Goal: Browse casually: Explore the website without a specific task or goal

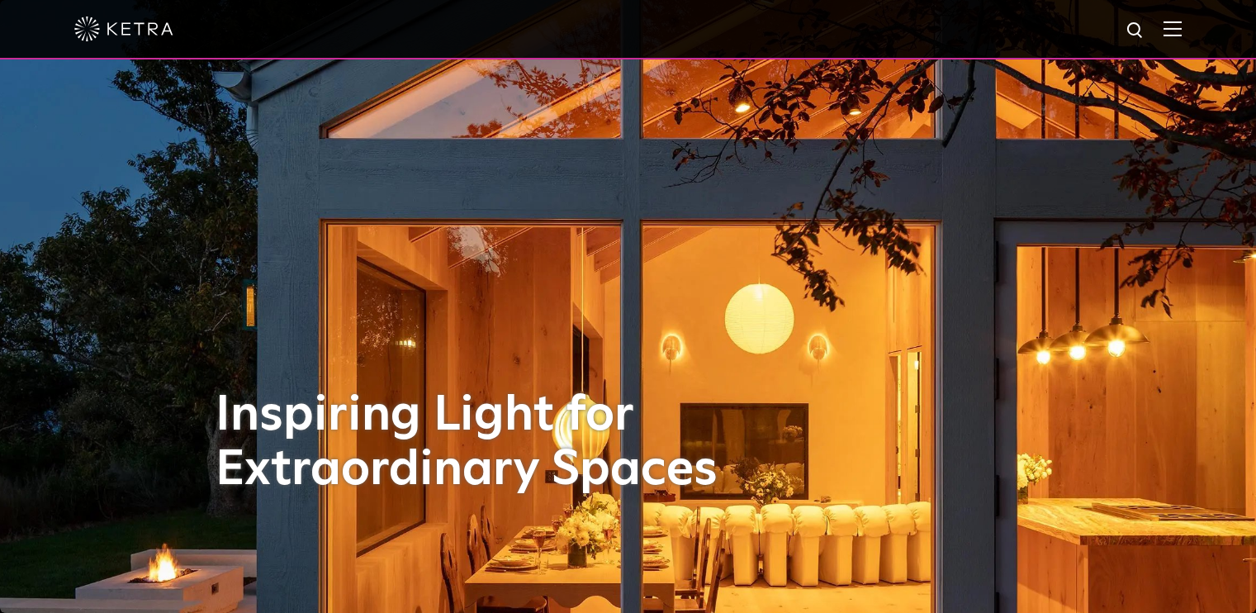
select select "Other"
select select "[GEOGRAPHIC_DATA]"
select select "Other"
select select "[GEOGRAPHIC_DATA]"
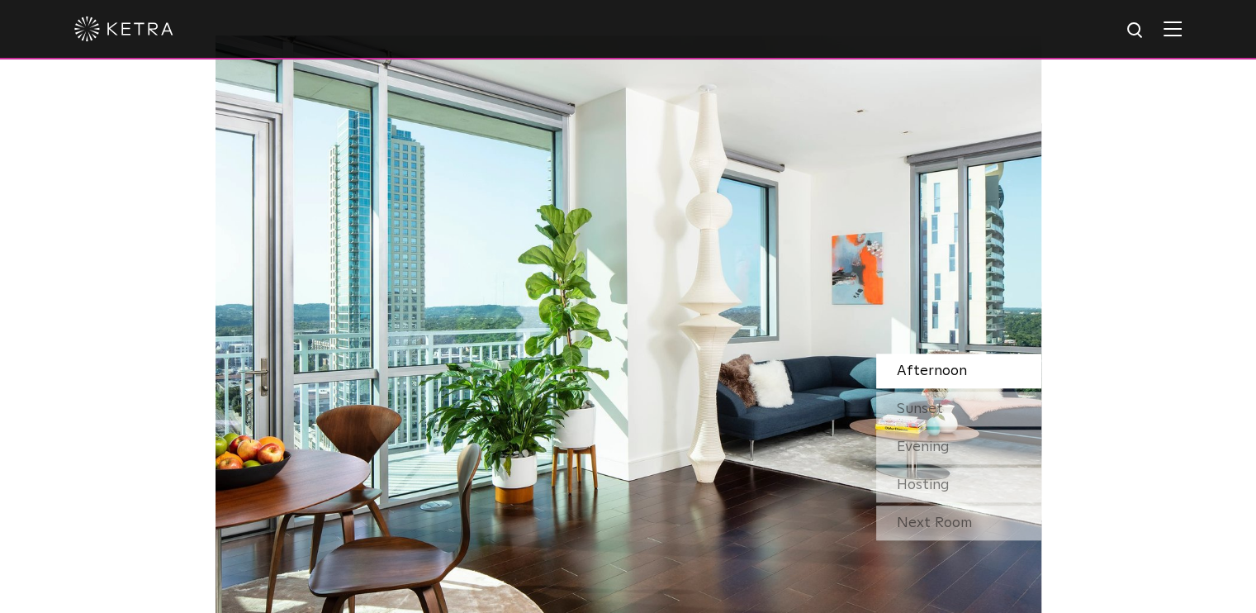
scroll to position [1387, 0]
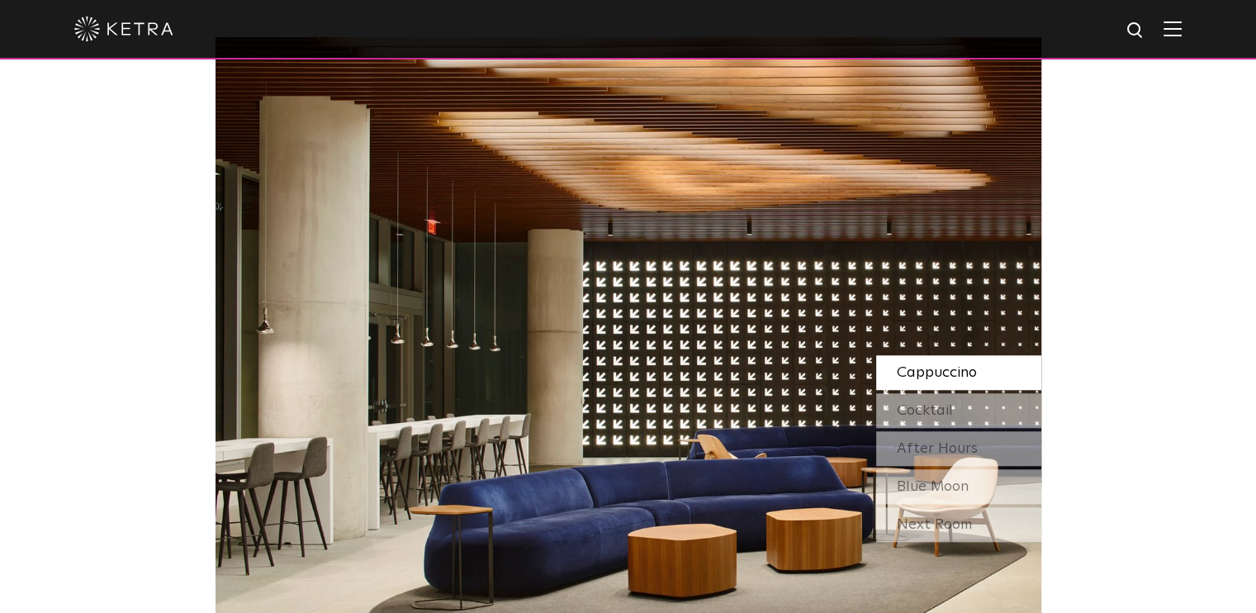
click at [1006, 517] on div "Next Room" at bounding box center [958, 524] width 165 height 35
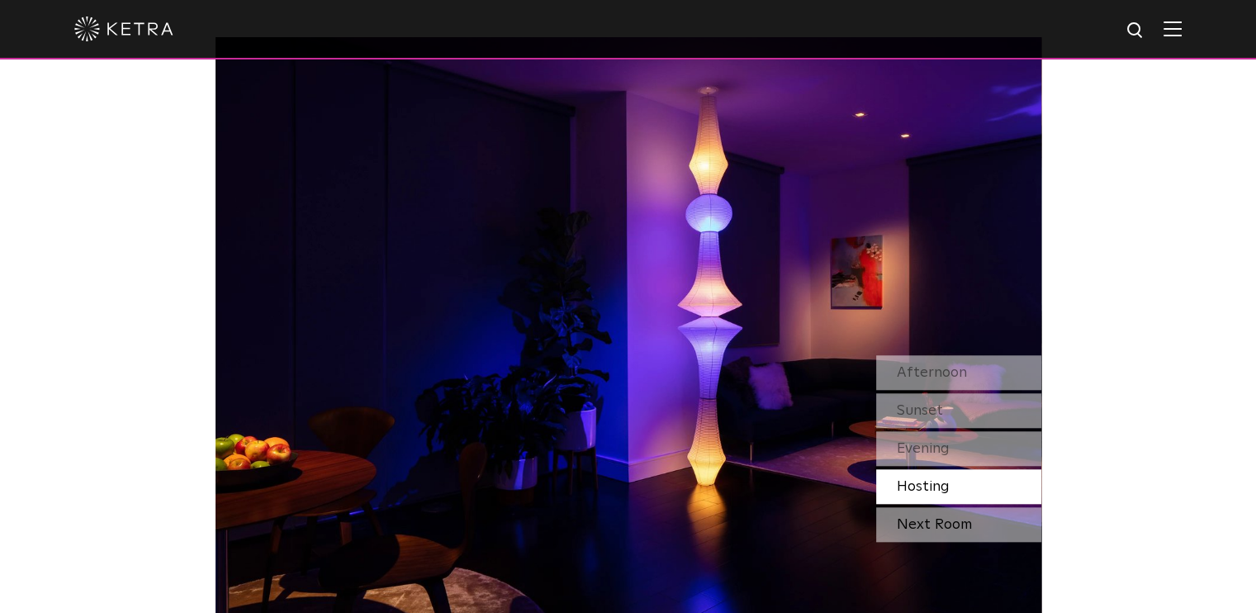
click at [972, 514] on div "Next Room" at bounding box center [958, 524] width 165 height 35
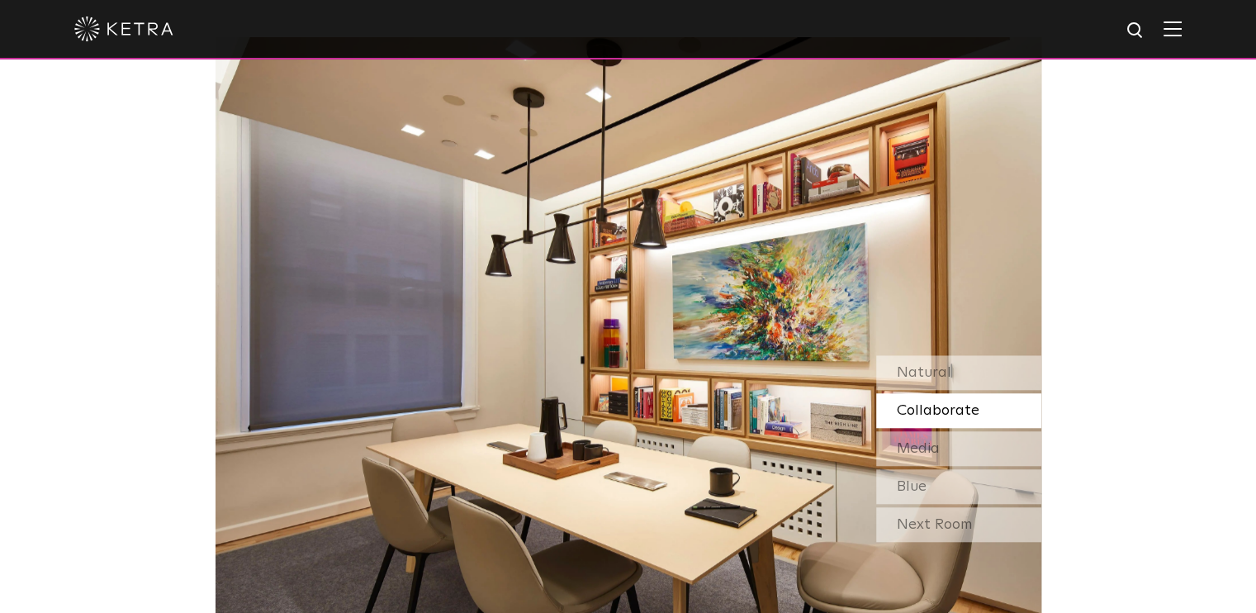
click at [972, 514] on div "Next Room" at bounding box center [958, 524] width 165 height 35
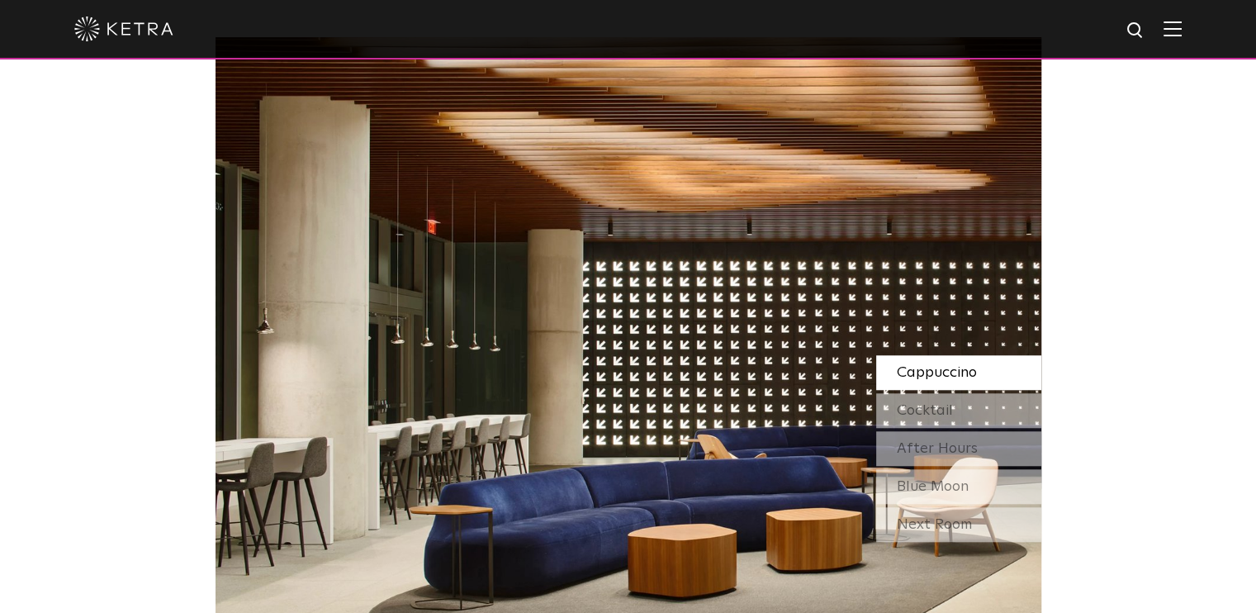
click at [972, 514] on div "Next Room" at bounding box center [958, 524] width 165 height 35
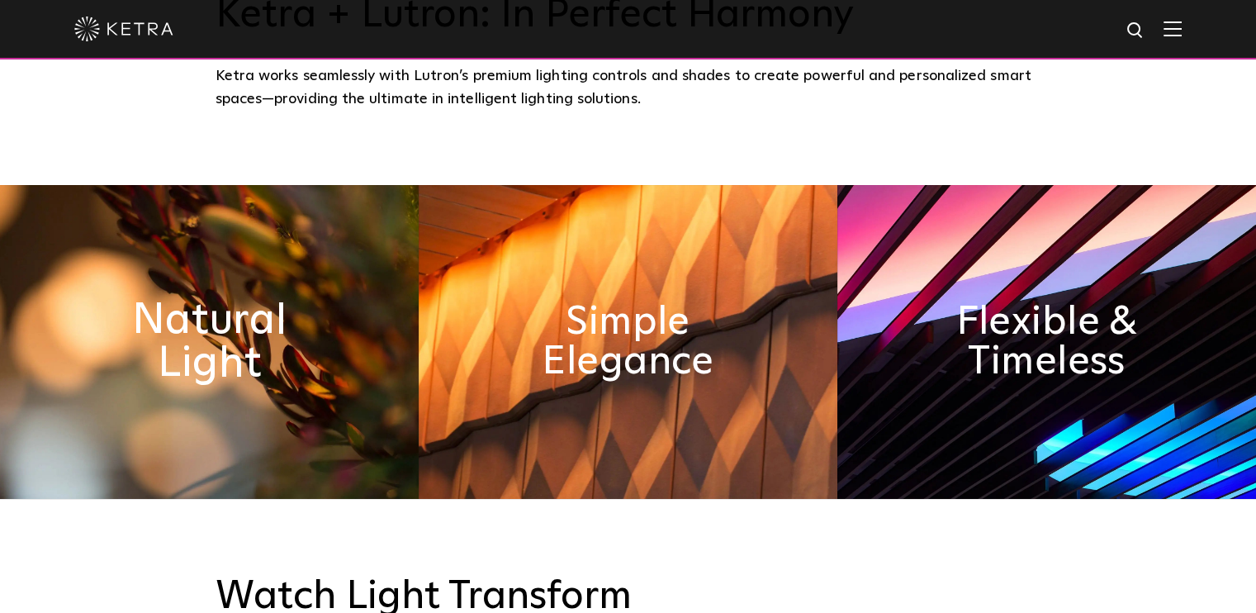
scroll to position [699, 0]
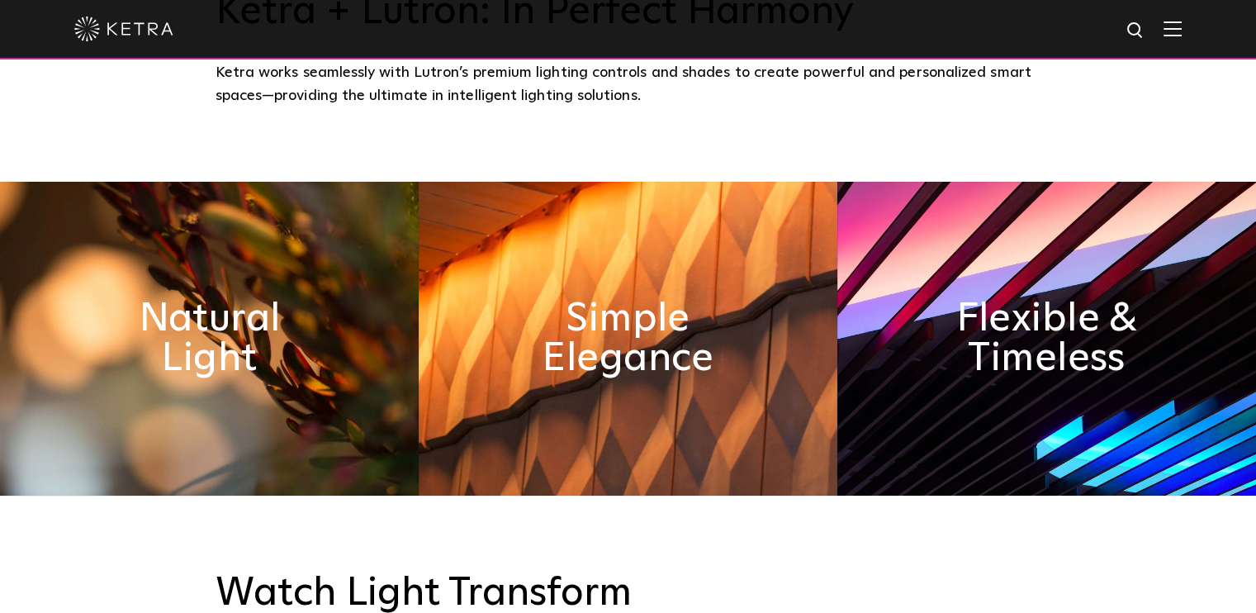
click at [543, 389] on img at bounding box center [628, 339] width 419 height 314
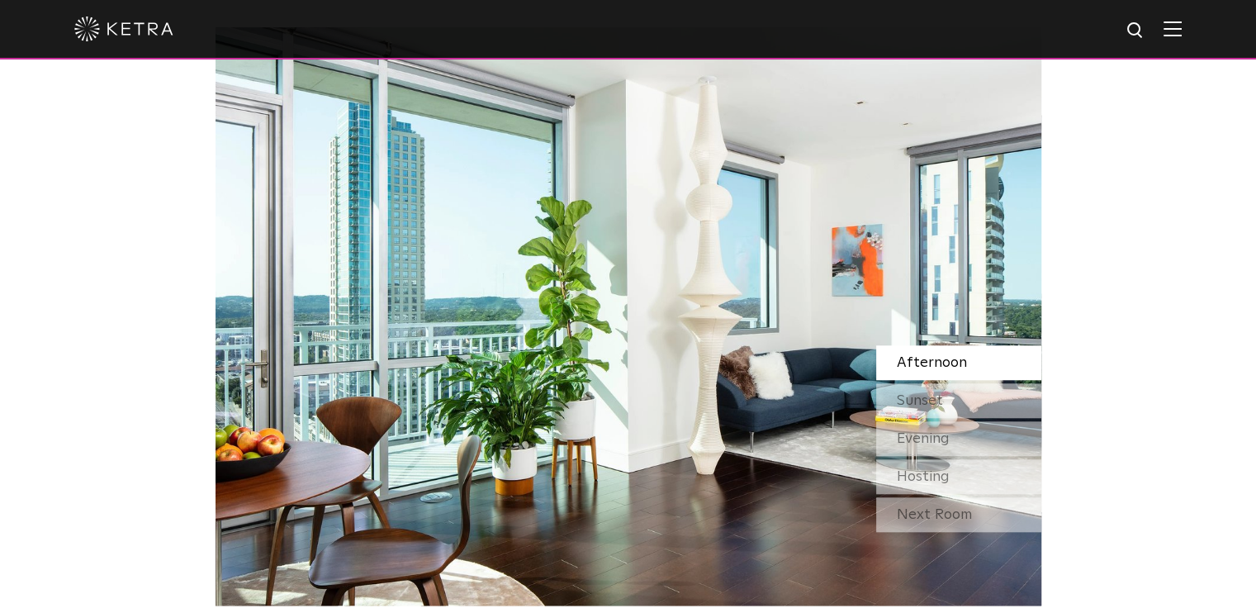
scroll to position [1399, 0]
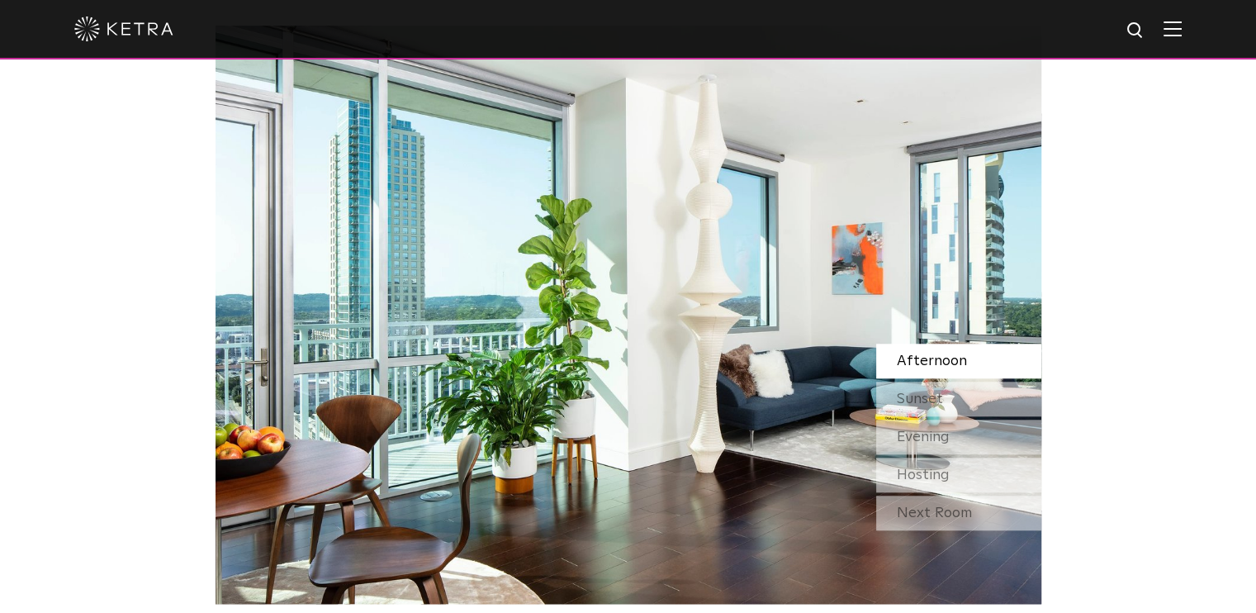
click at [543, 389] on img at bounding box center [629, 315] width 826 height 578
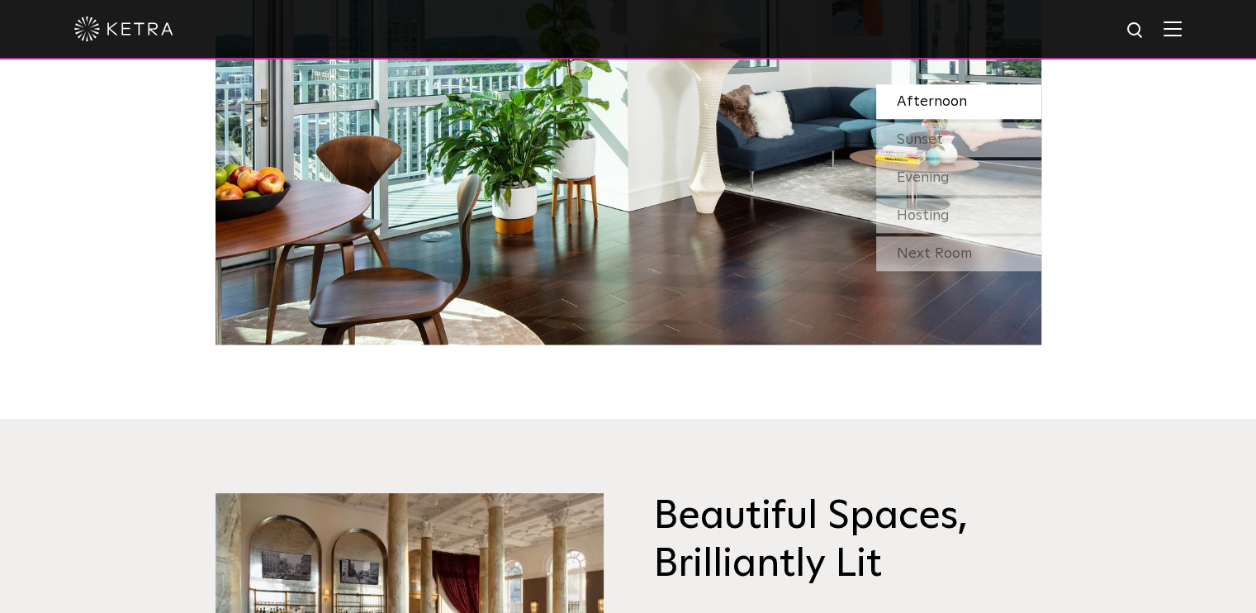
scroll to position [1663, 0]
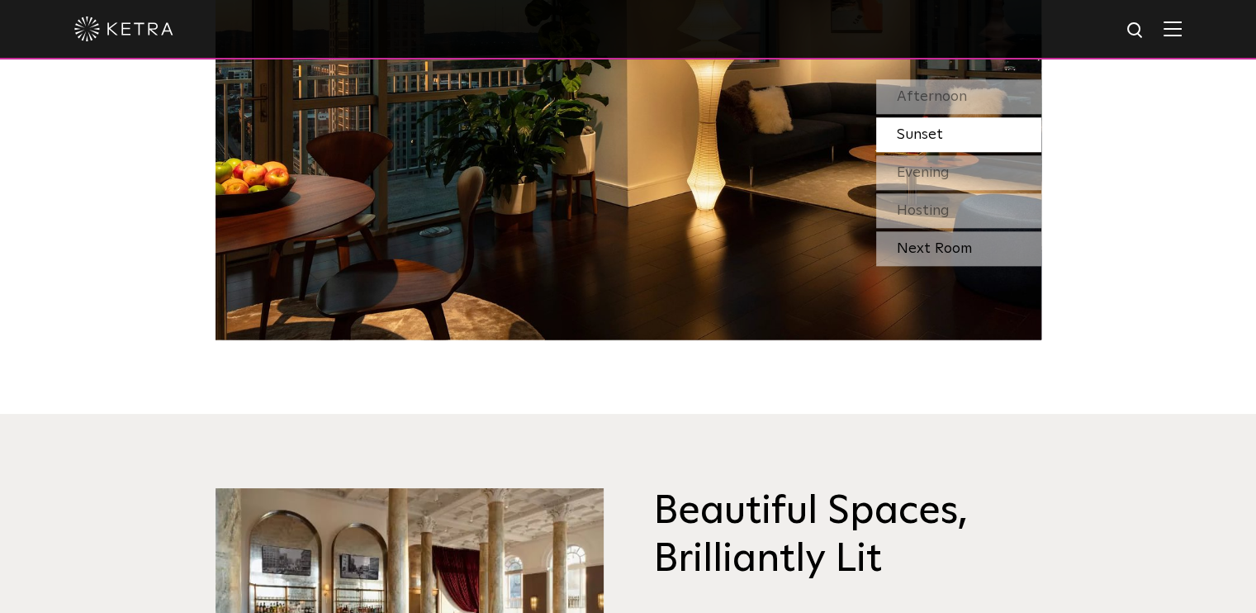
click at [941, 239] on div "Next Room" at bounding box center [958, 248] width 165 height 35
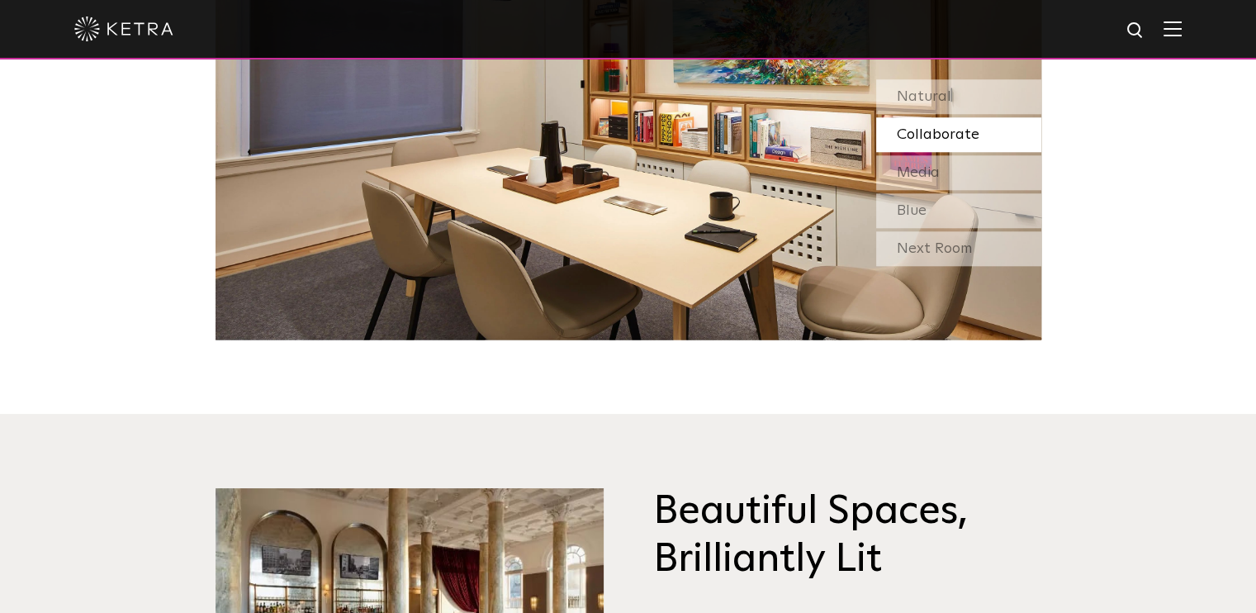
click at [941, 239] on div "Next Room" at bounding box center [958, 248] width 165 height 35
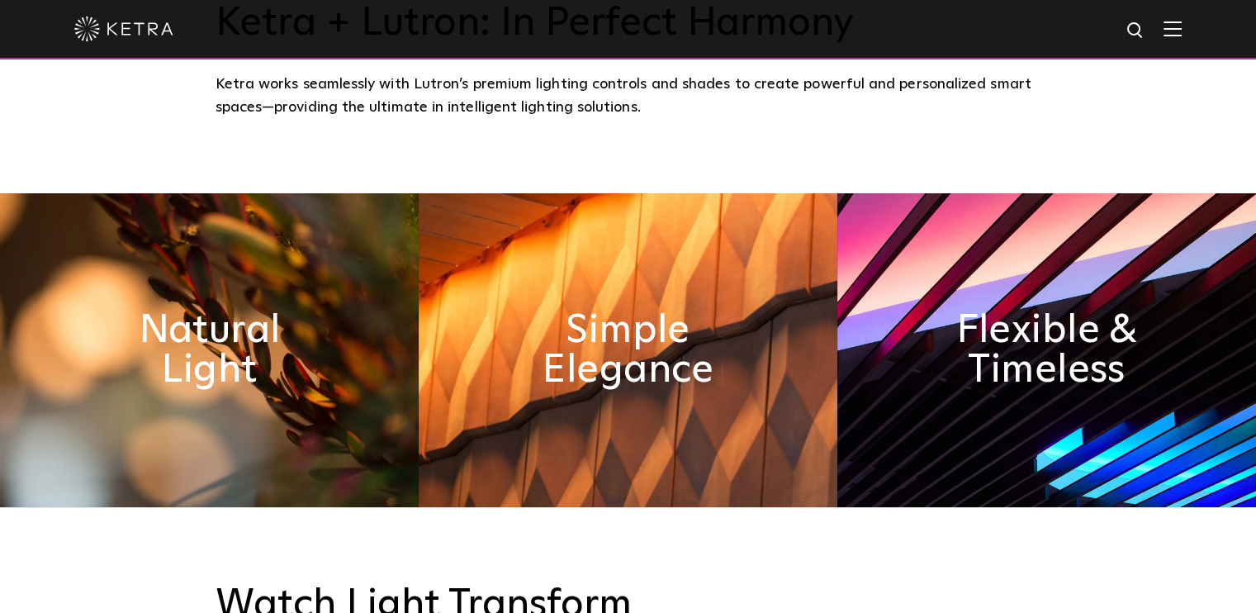
scroll to position [689, 0]
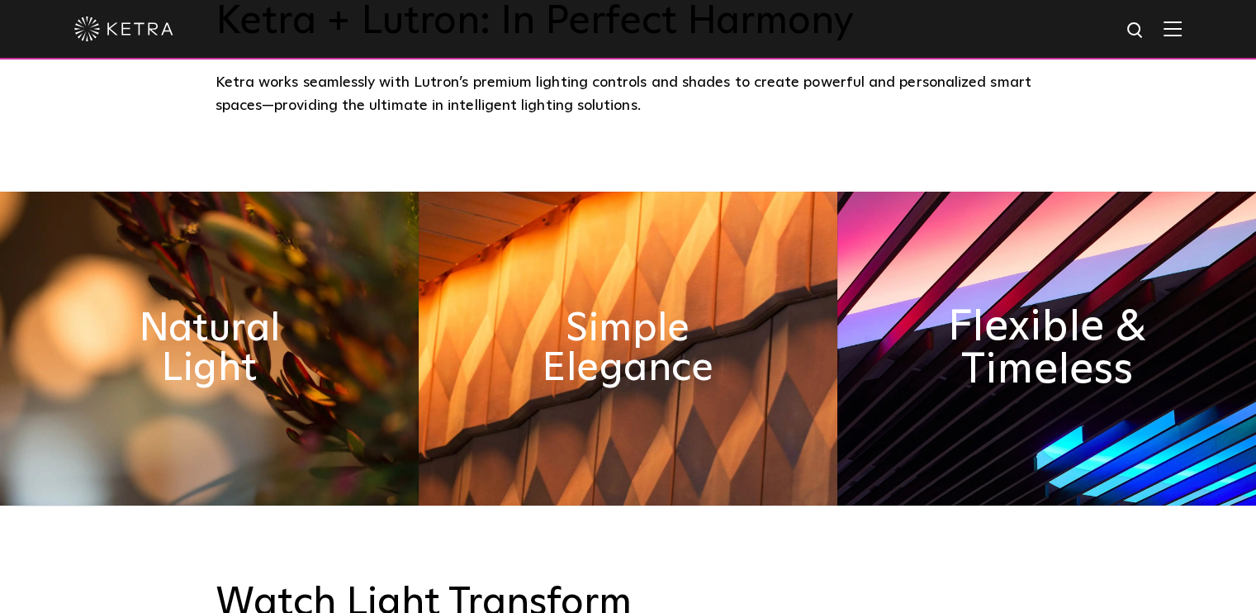
click at [967, 316] on h2 "Flexible & Timeless" at bounding box center [1046, 349] width 228 height 87
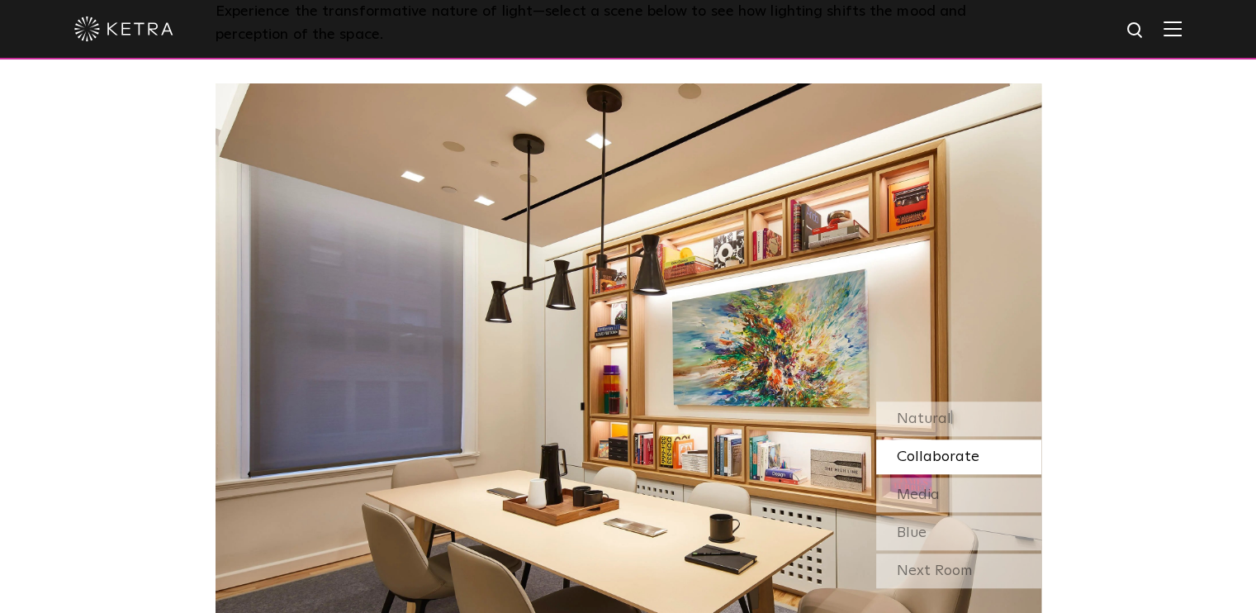
scroll to position [1343, 0]
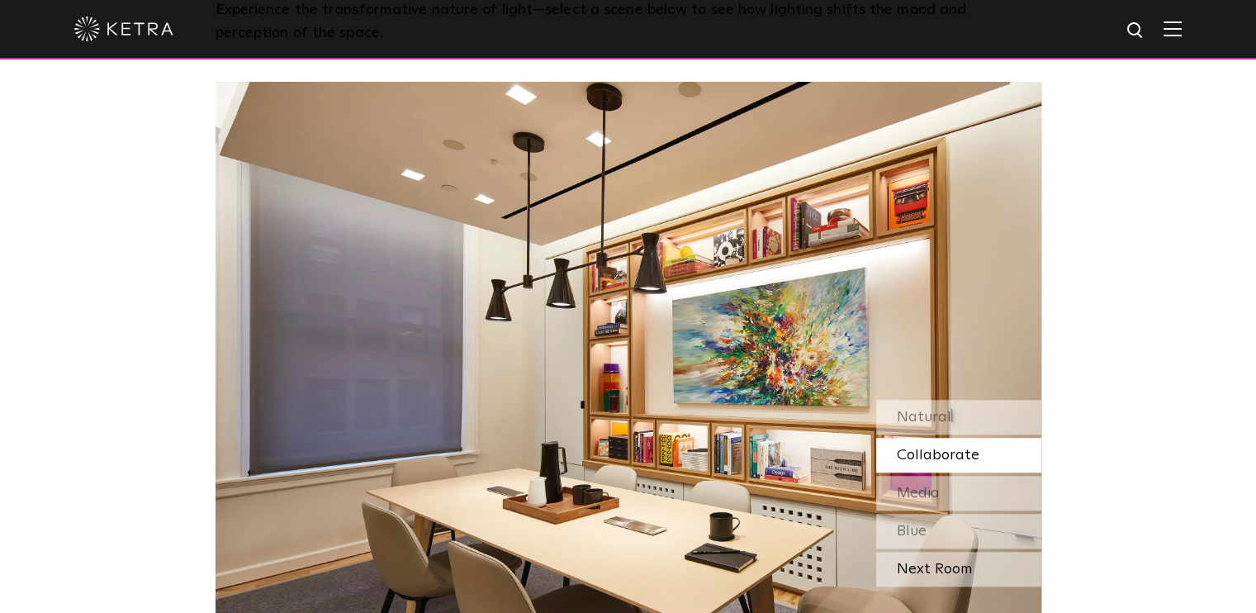
click at [884, 557] on div "Next Room" at bounding box center [958, 569] width 165 height 35
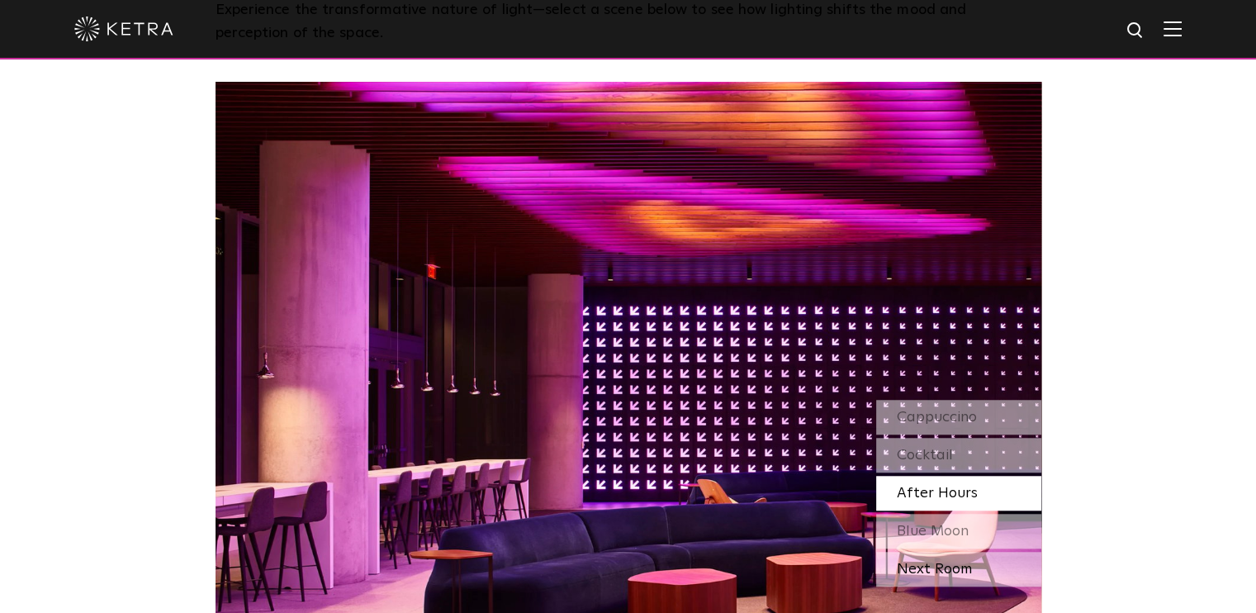
click at [897, 561] on div "Next Room" at bounding box center [958, 569] width 165 height 35
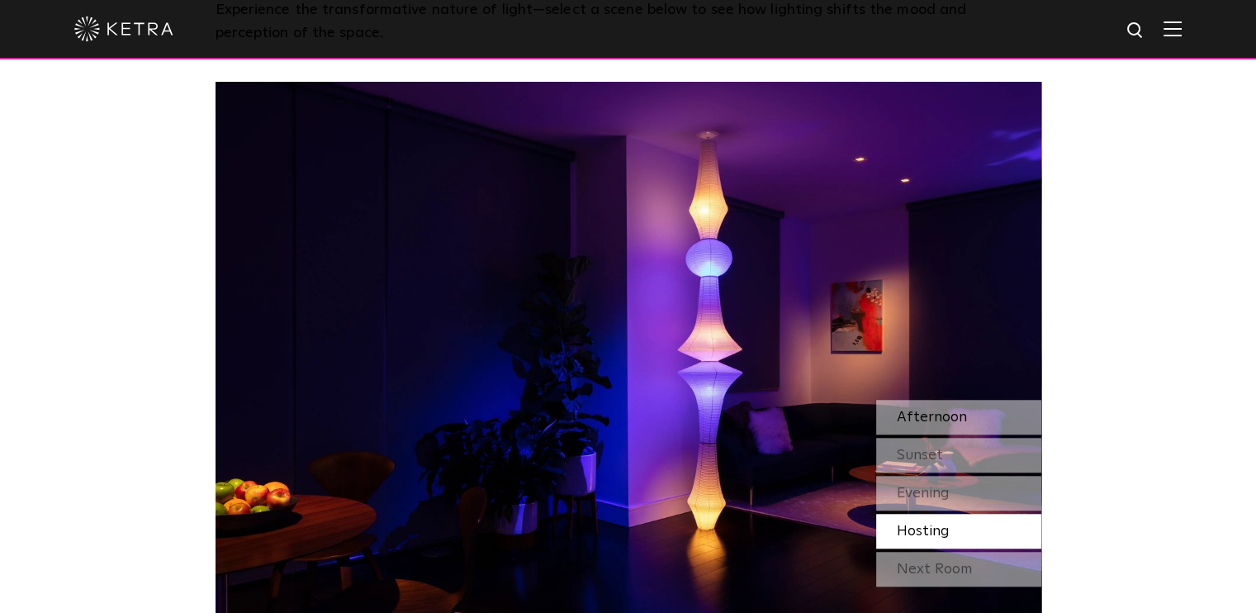
drag, startPoint x: 602, startPoint y: 329, endPoint x: 889, endPoint y: 401, distance: 296.4
click at [889, 401] on div "Afternoon" at bounding box center [958, 417] width 165 height 35
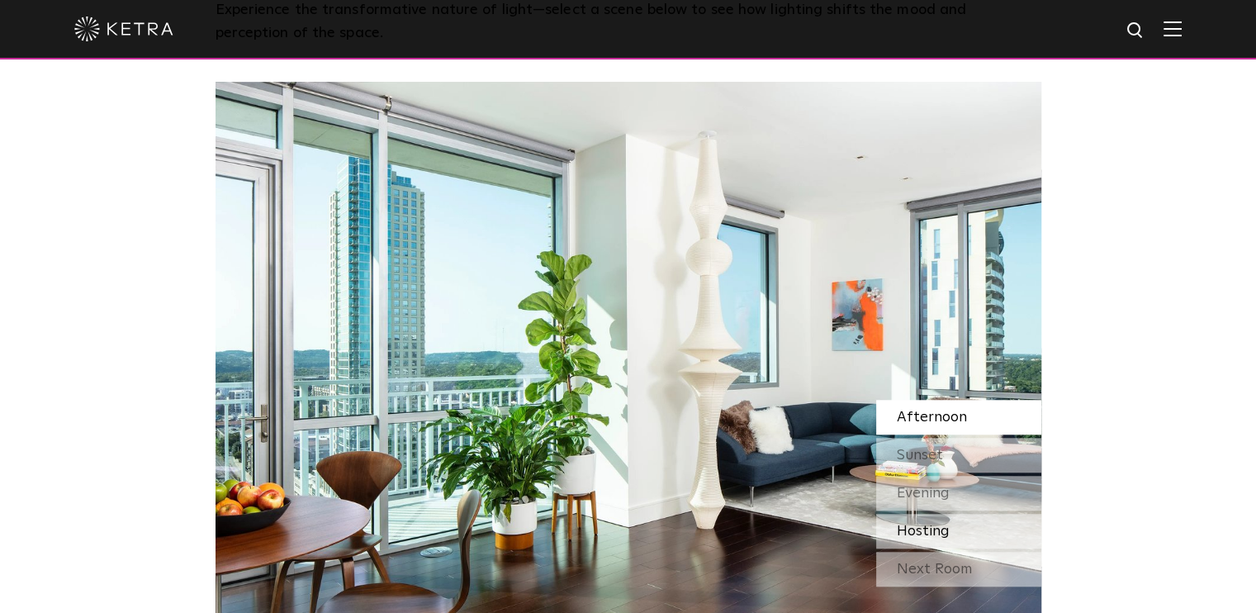
click at [909, 532] on span "Hosting" at bounding box center [923, 530] width 53 height 15
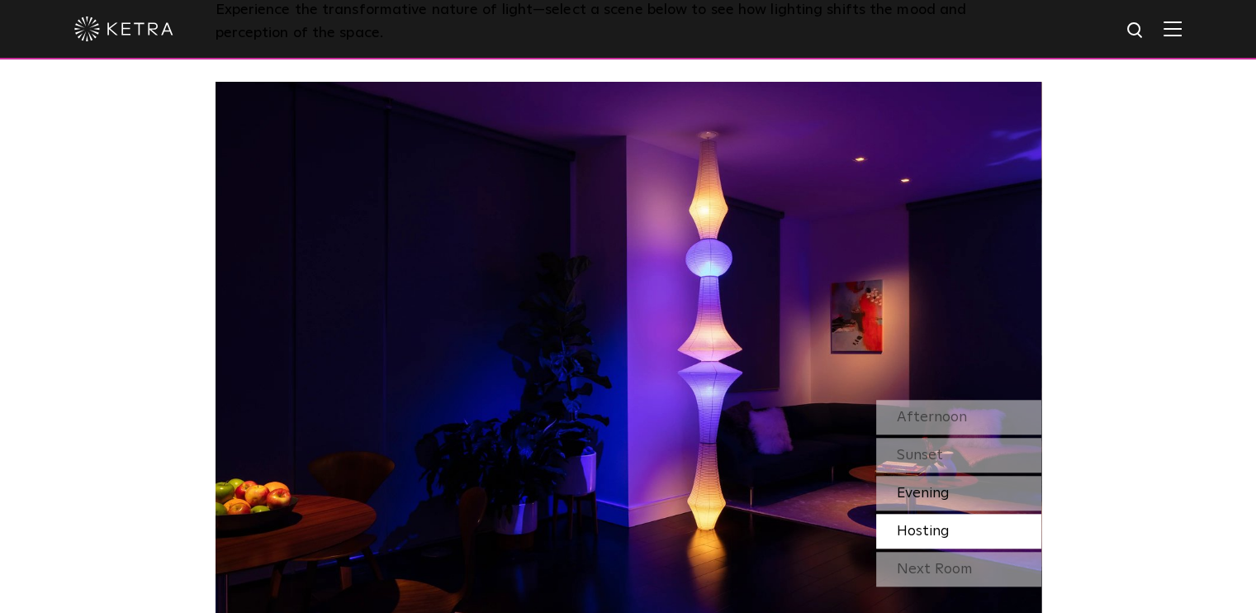
click at [904, 486] on span "Evening" at bounding box center [923, 493] width 53 height 15
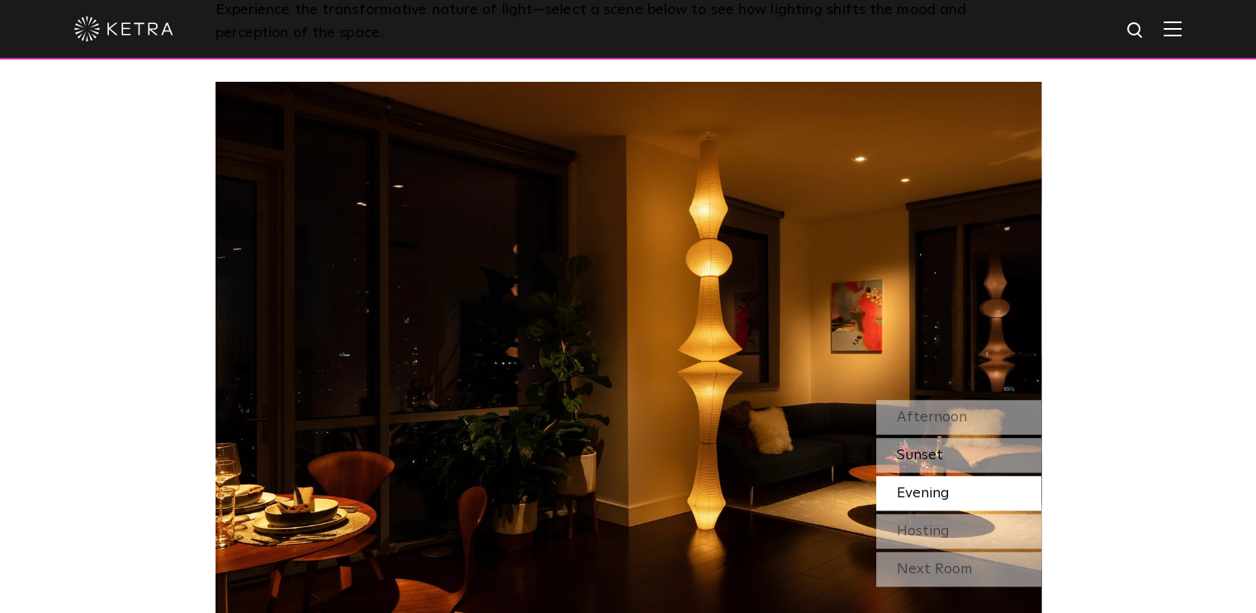
click at [898, 448] on span "Sunset" at bounding box center [920, 455] width 46 height 15
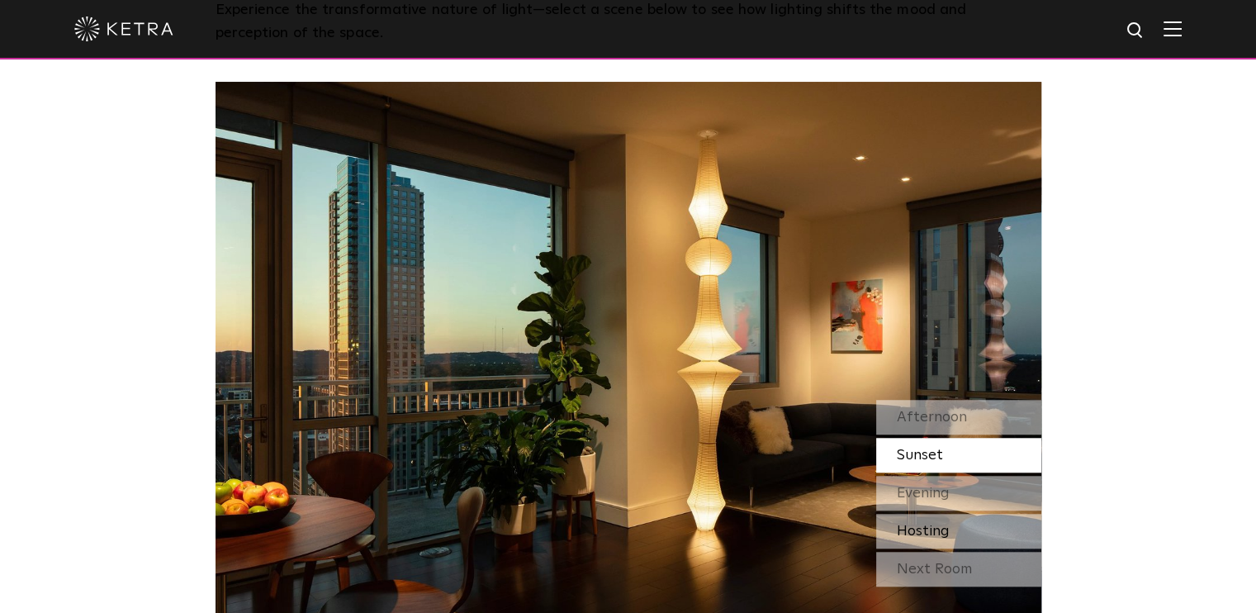
click at [917, 538] on span "Hosting" at bounding box center [923, 530] width 53 height 15
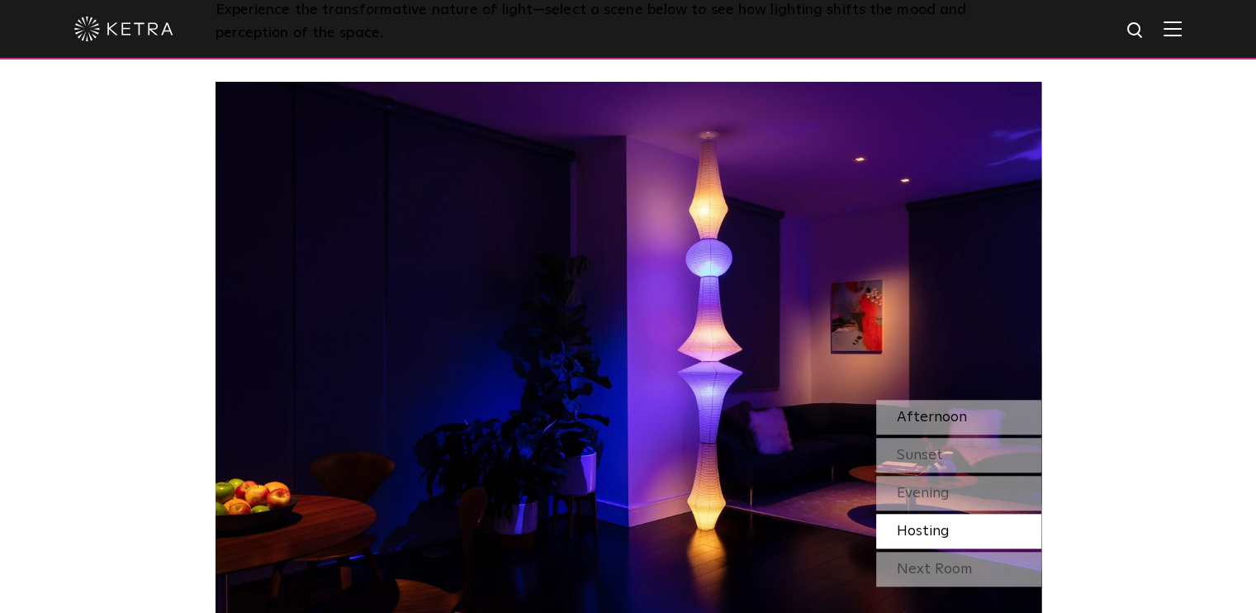
click at [929, 419] on span "Afternoon" at bounding box center [932, 417] width 70 height 15
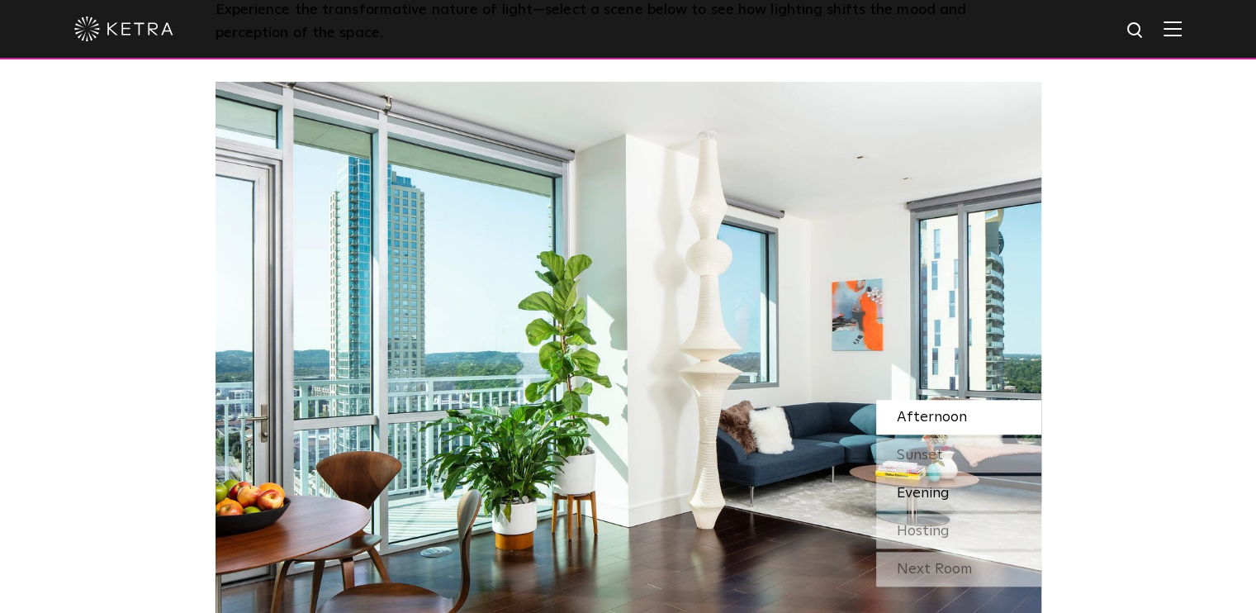
click at [950, 496] on div "Evening" at bounding box center [958, 493] width 165 height 35
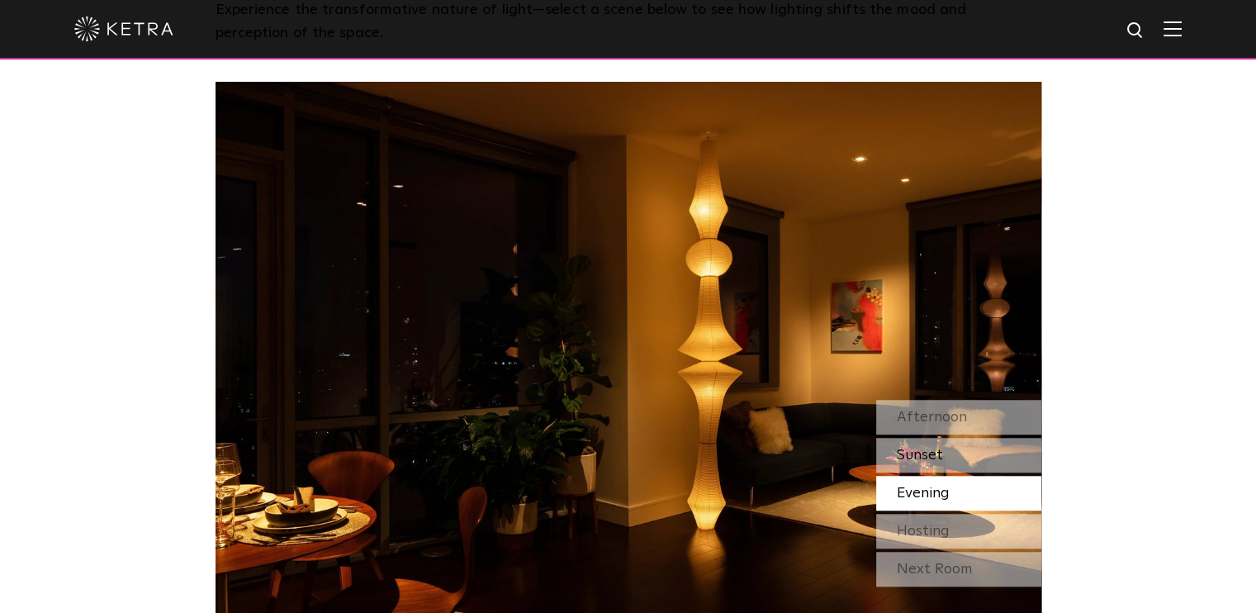
click at [905, 450] on span "Sunset" at bounding box center [920, 455] width 46 height 15
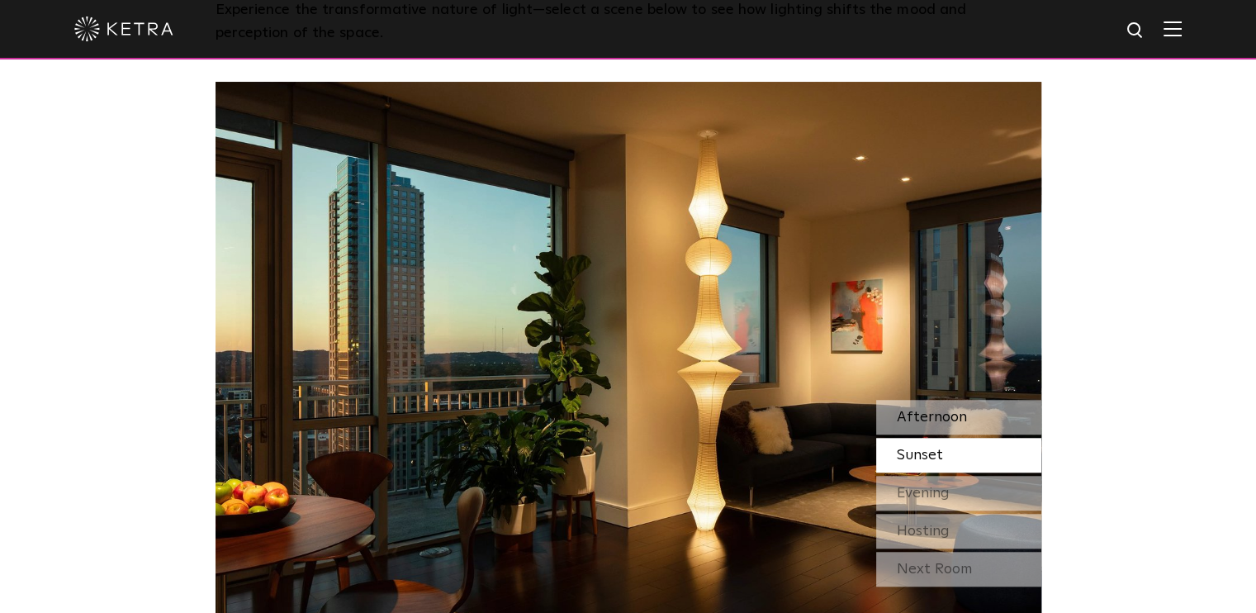
click at [903, 427] on div "Afternoon" at bounding box center [958, 417] width 165 height 35
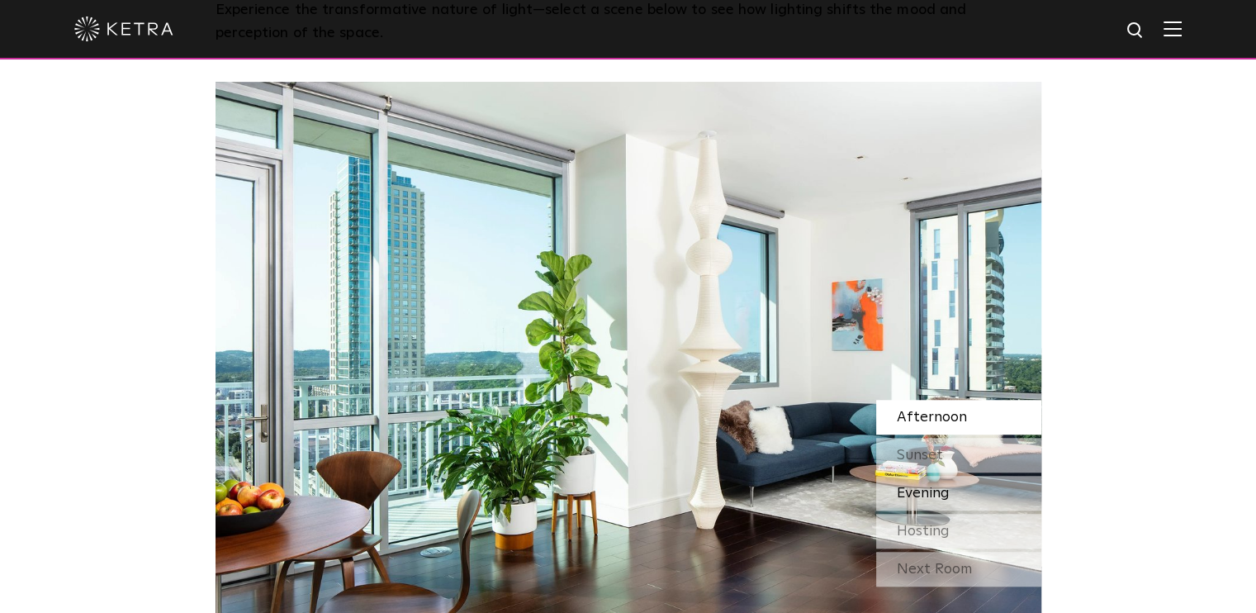
click at [918, 505] on div "Evening" at bounding box center [958, 493] width 165 height 35
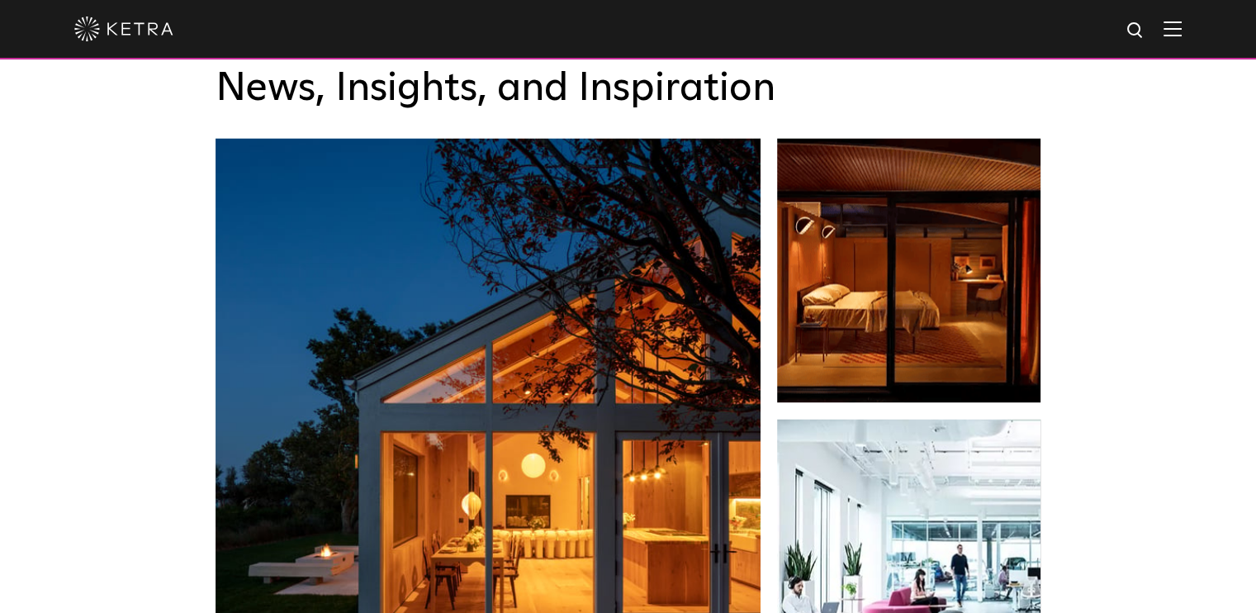
scroll to position [2500, 0]
